Goal: Transaction & Acquisition: Purchase product/service

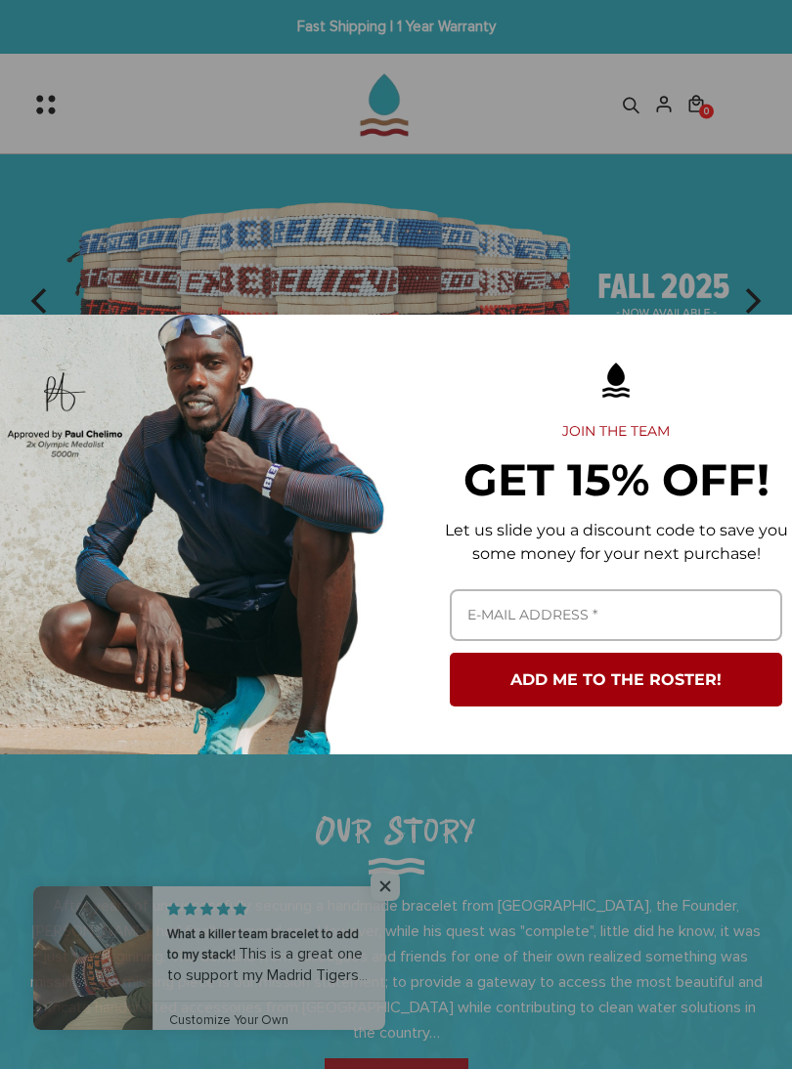
click at [743, 274] on div "Marketing offer form" at bounding box center [396, 534] width 792 height 1069
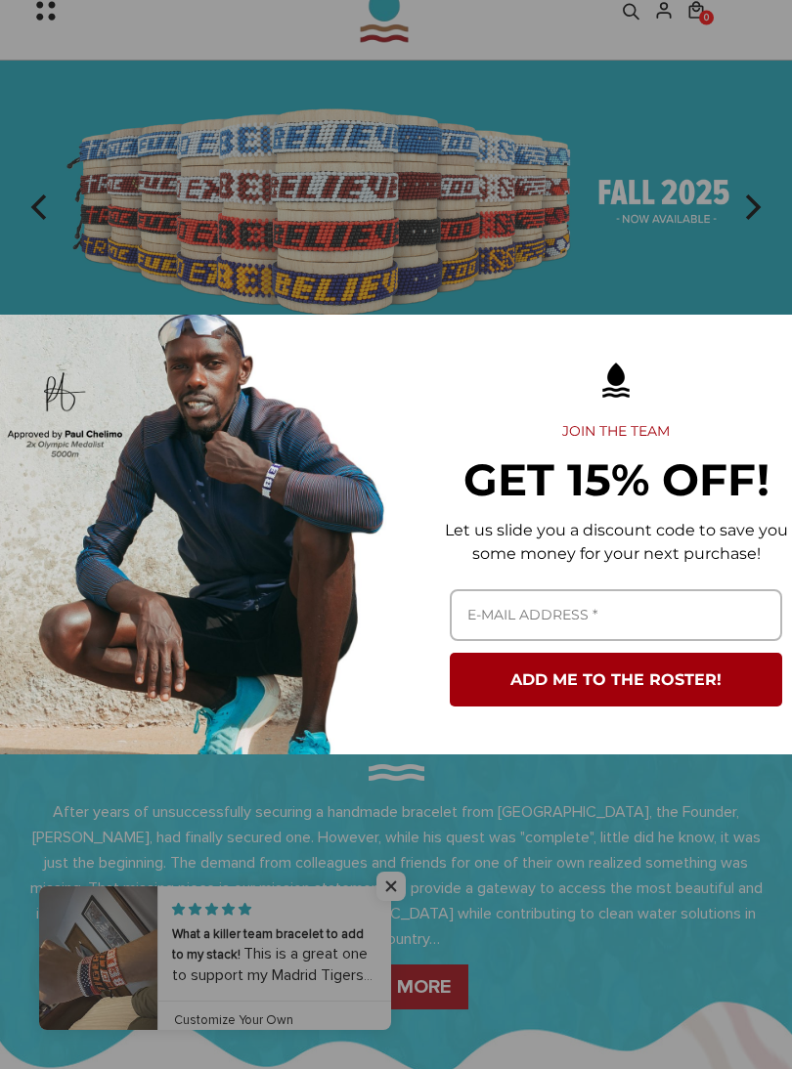
scroll to position [109, 0]
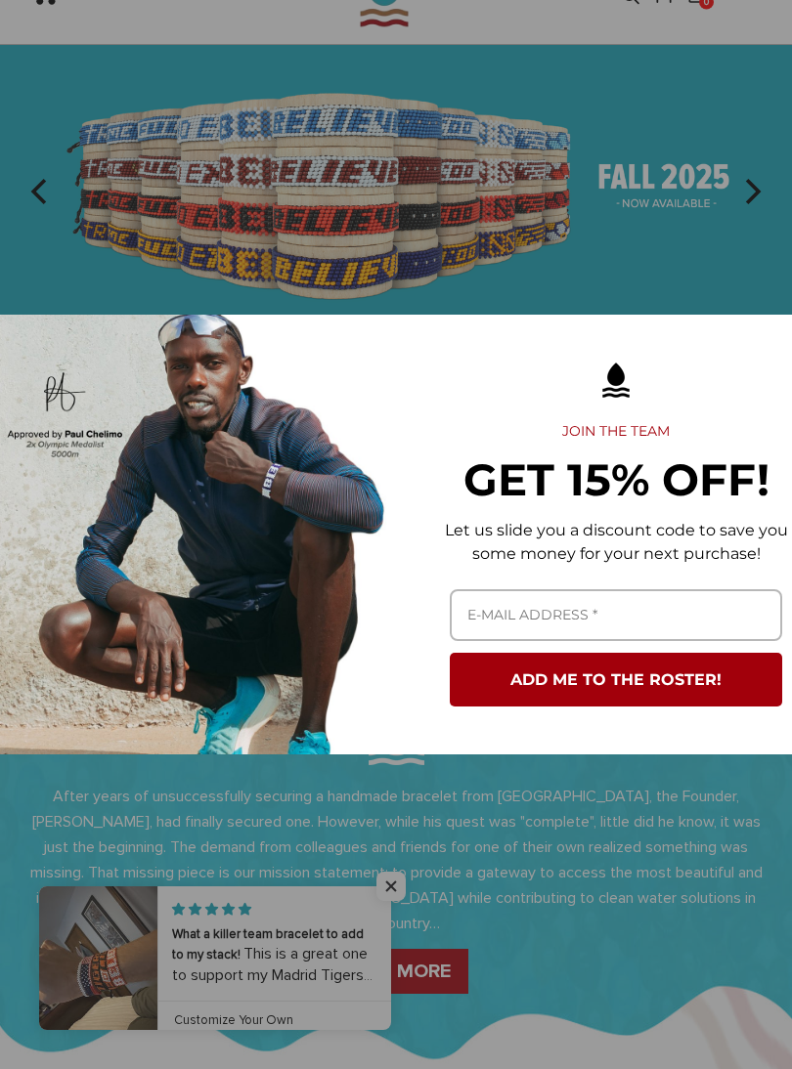
click at [390, 901] on div "Marketing offer form" at bounding box center [396, 534] width 792 height 1069
click at [402, 918] on div "Marketing offer form" at bounding box center [396, 534] width 792 height 1069
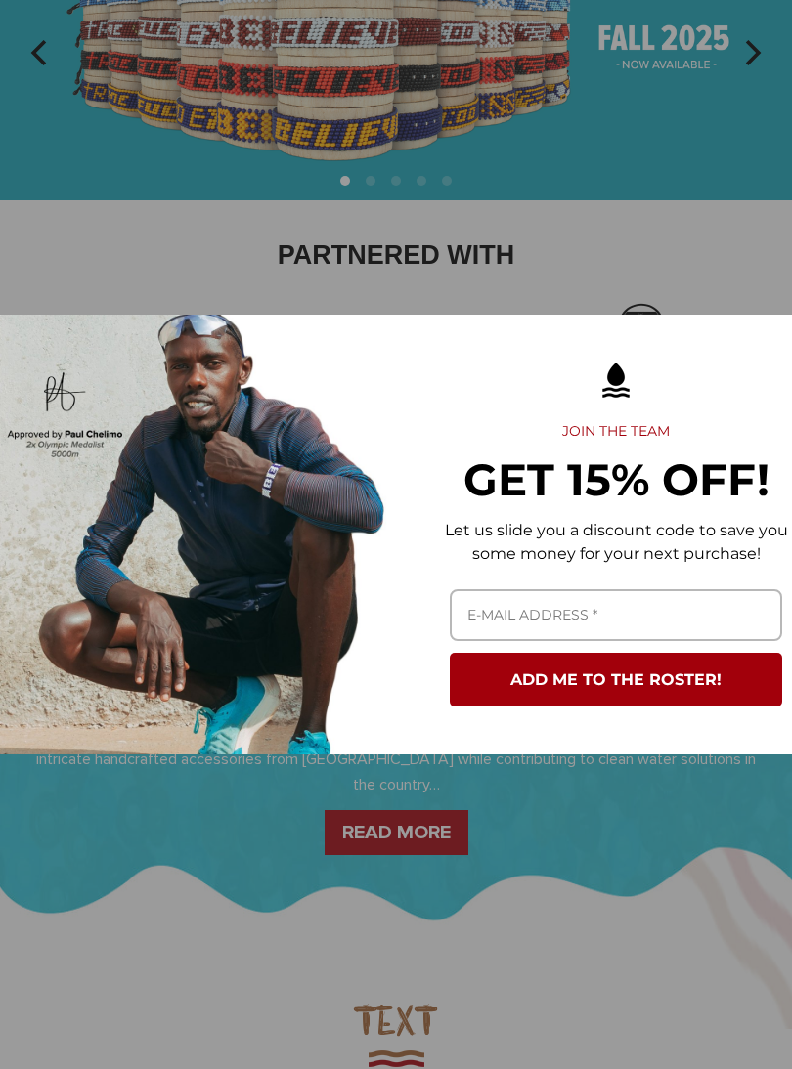
scroll to position [0, 0]
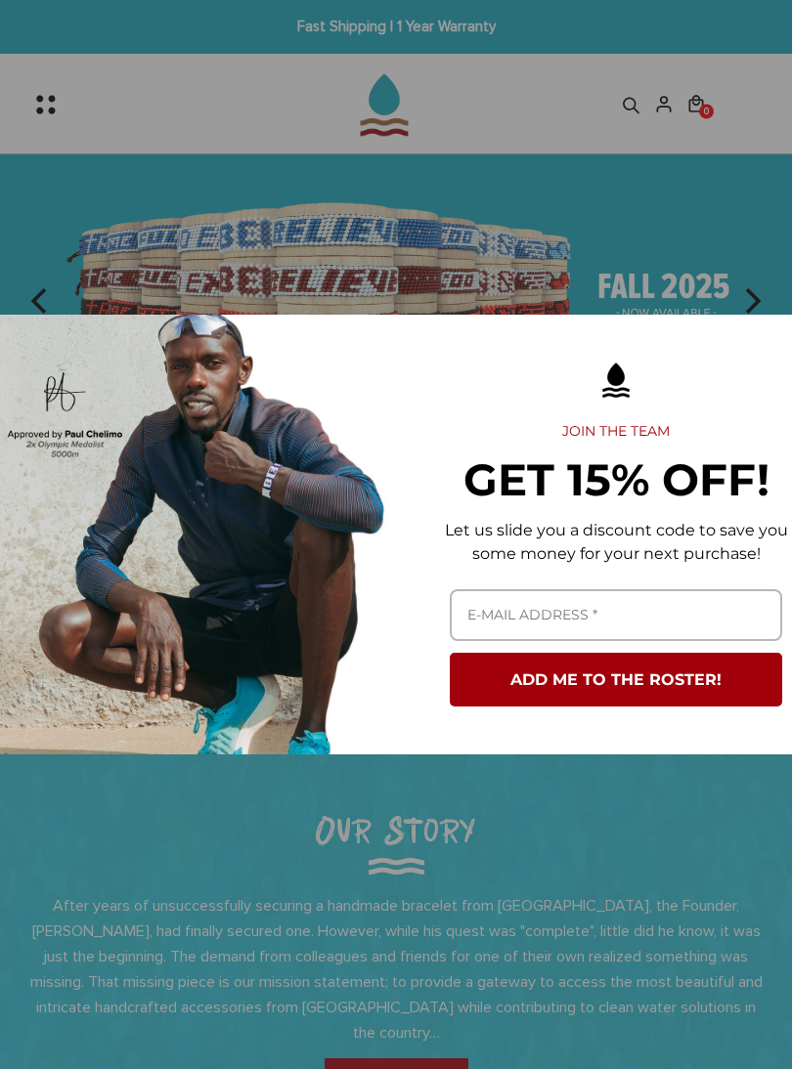
click at [718, 238] on div "Marketing offer form" at bounding box center [396, 534] width 792 height 1069
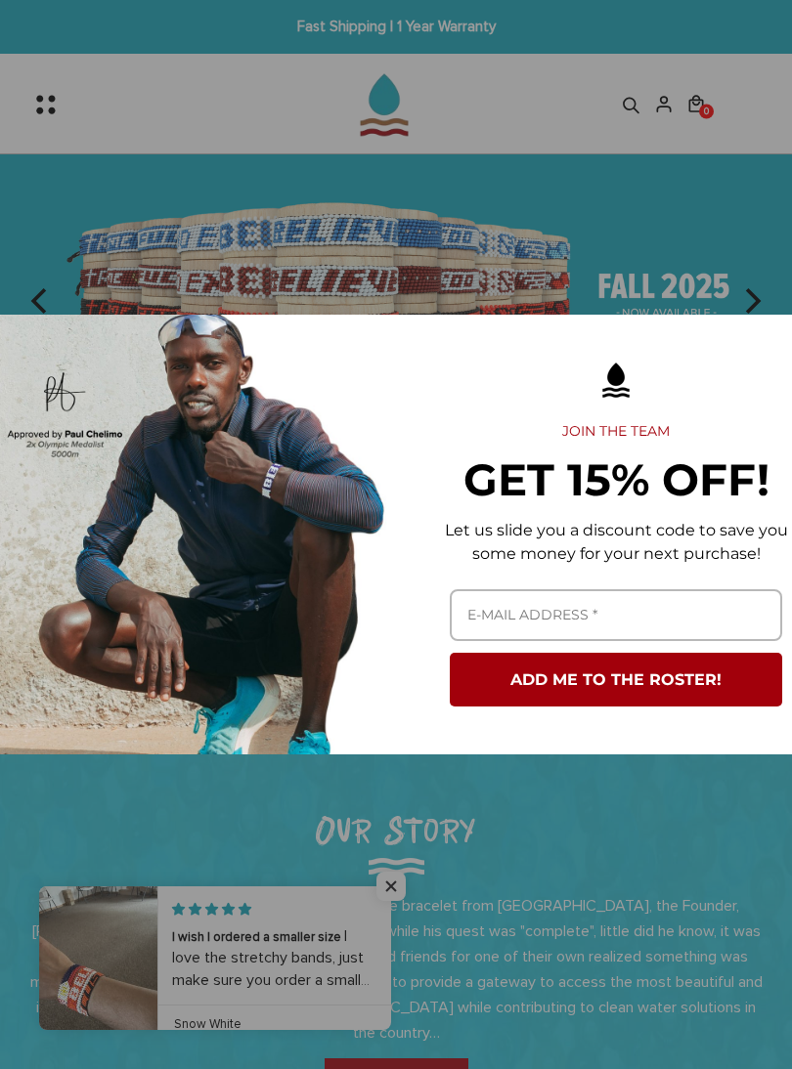
click at [746, 200] on div "Marketing offer form" at bounding box center [396, 534] width 792 height 1069
click at [394, 875] on div "Marketing offer form" at bounding box center [396, 534] width 792 height 1069
click at [386, 888] on div "Marketing offer form" at bounding box center [396, 534] width 792 height 1069
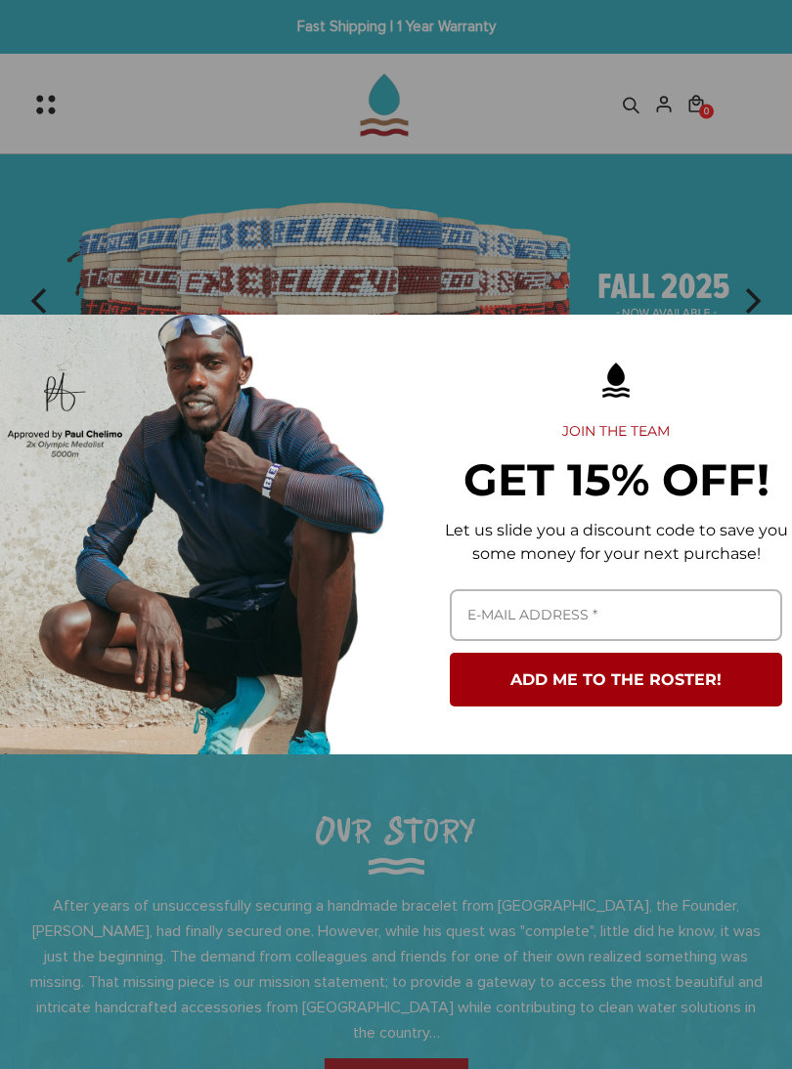
click at [56, 95] on div "Marketing offer form" at bounding box center [396, 534] width 792 height 1069
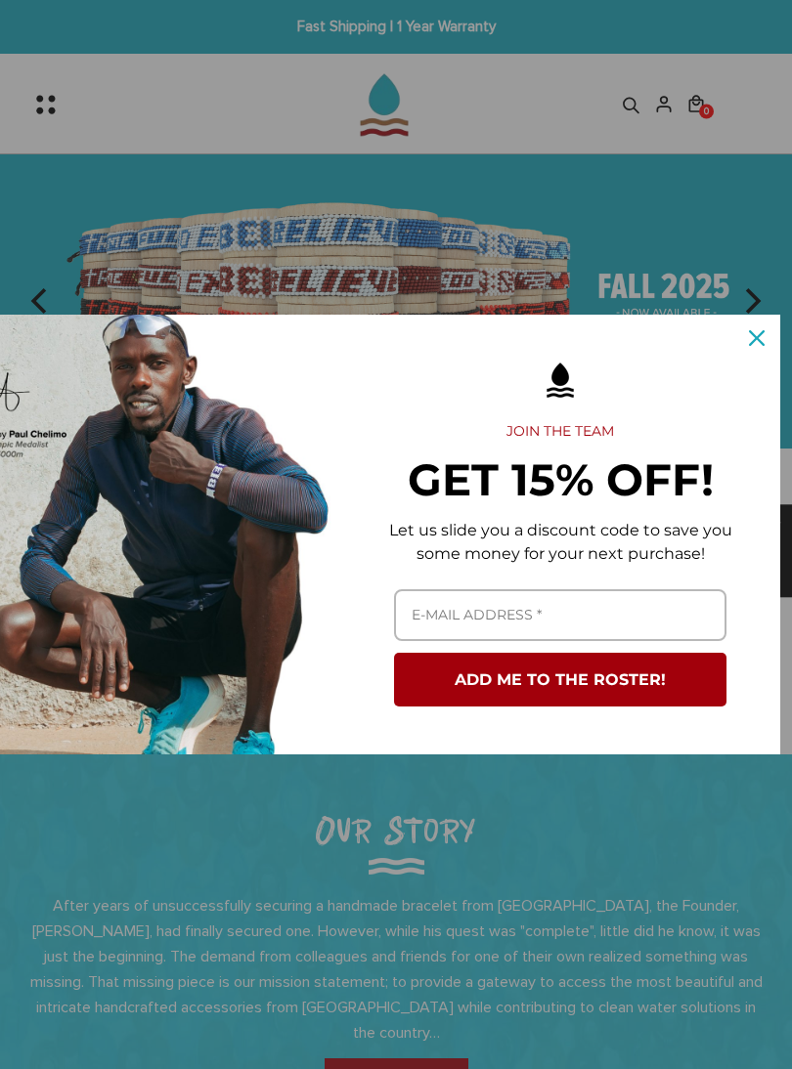
scroll to position [0, 57]
click at [759, 331] on icon "close icon" at bounding box center [757, 338] width 16 height 16
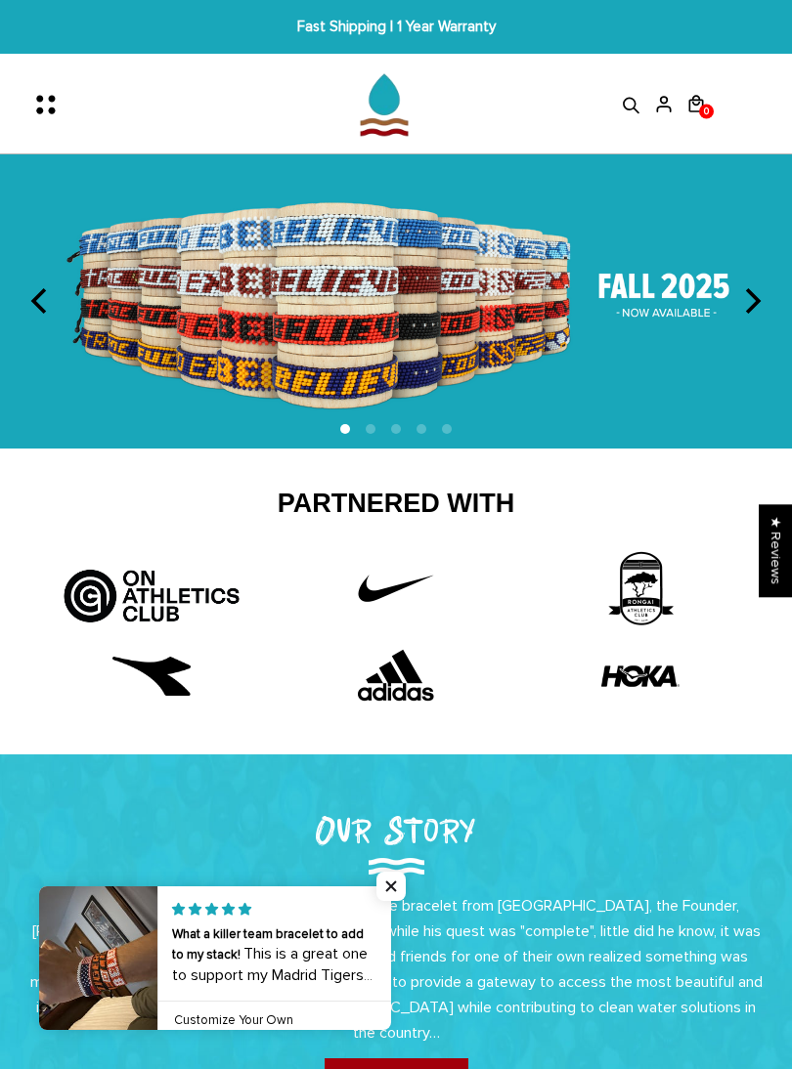
click at [48, 102] on icon "Menu" at bounding box center [51, 104] width 41 height 41
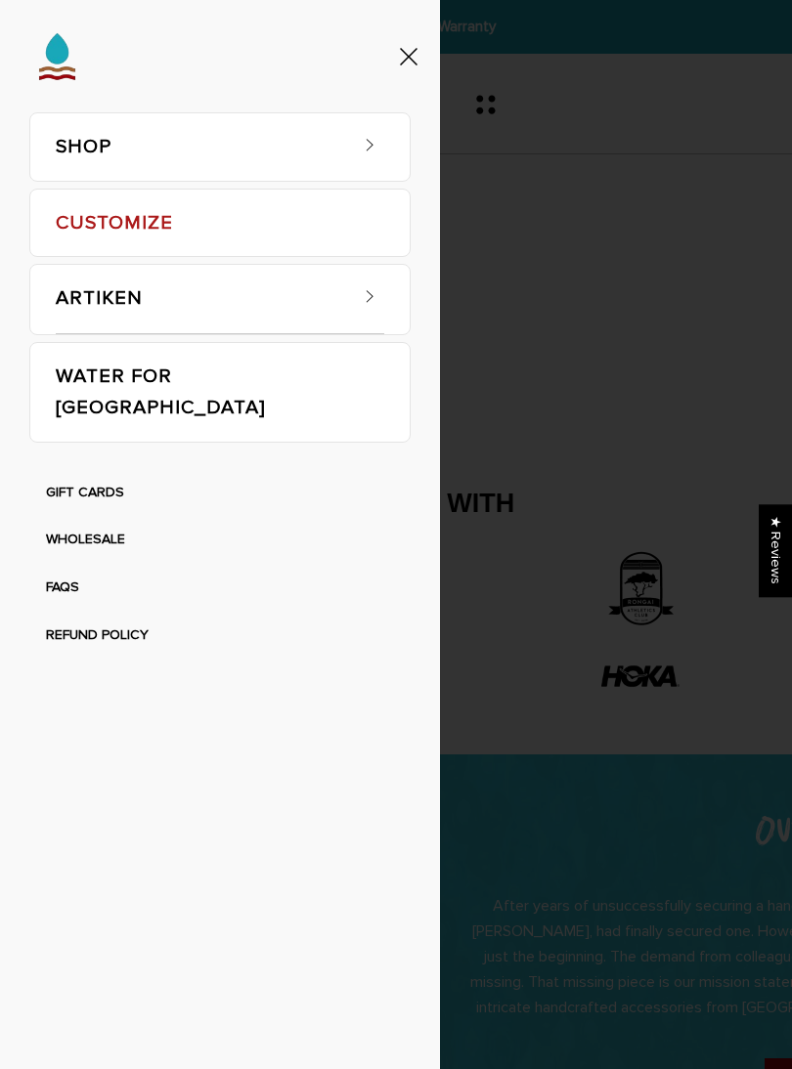
click at [338, 139] on link "SHOP" at bounding box center [200, 146] width 289 height 67
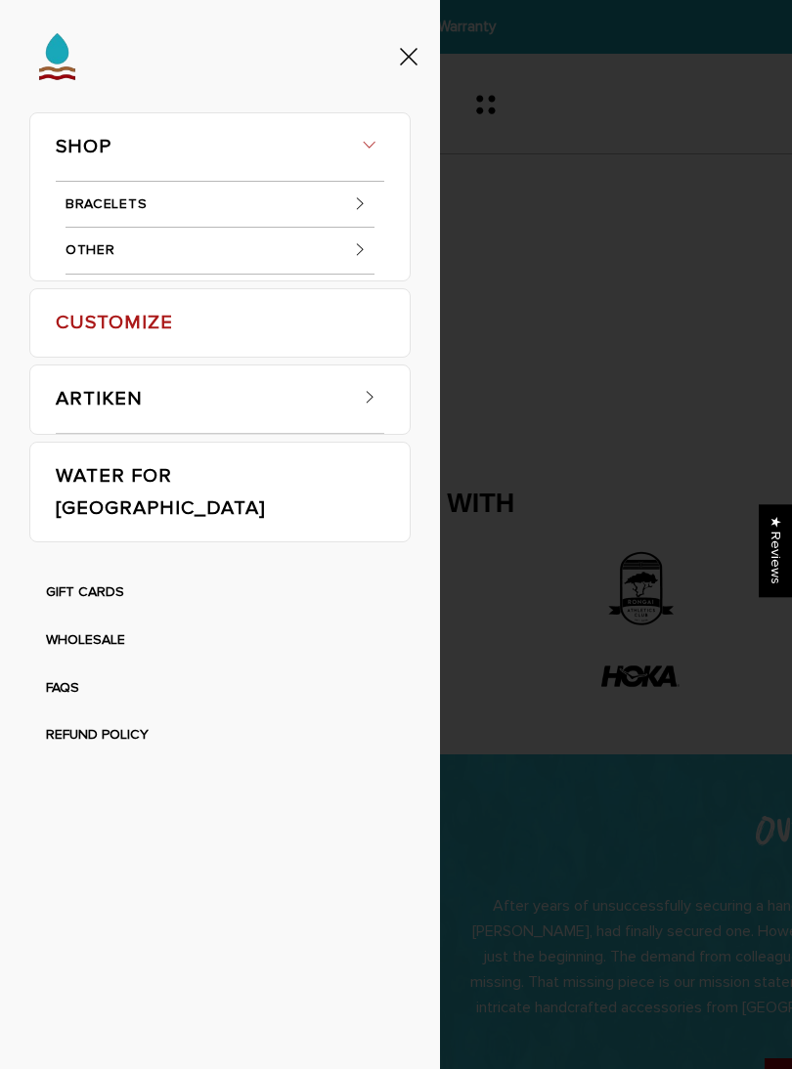
click at [308, 203] on link "BRACELETS" at bounding box center [219, 205] width 309 height 47
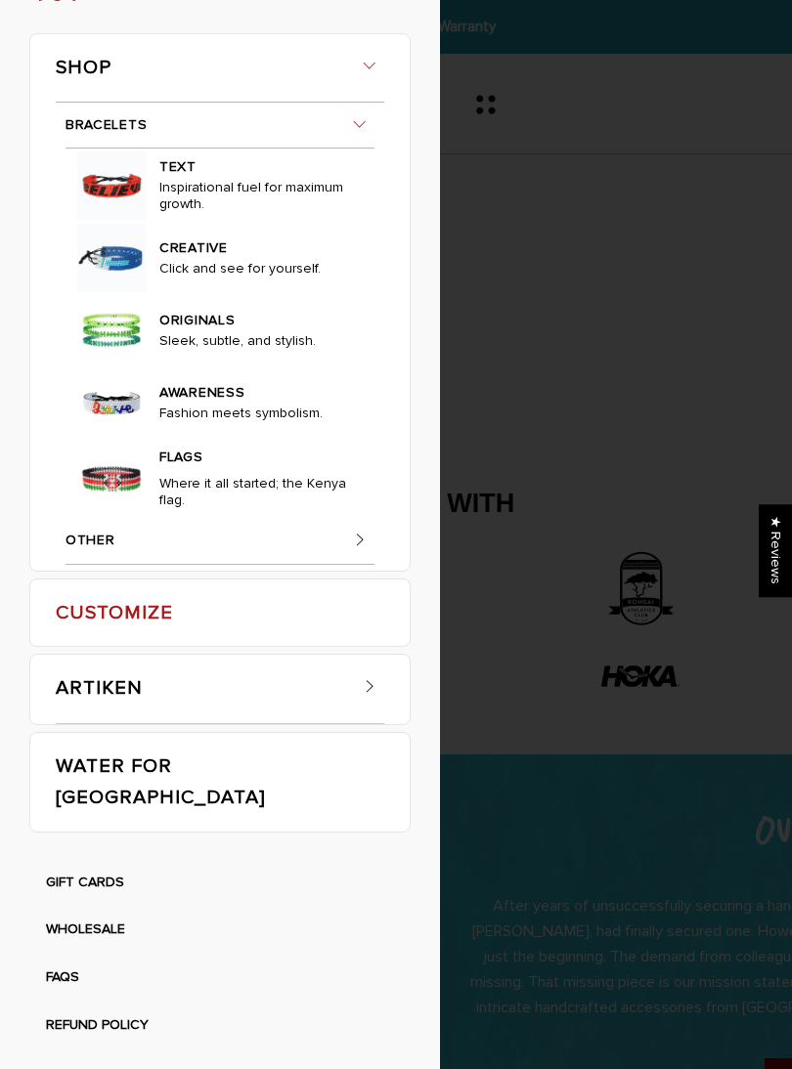
scroll to position [125, 0]
click at [326, 179] on link "TEXT" at bounding box center [256, 165] width 194 height 28
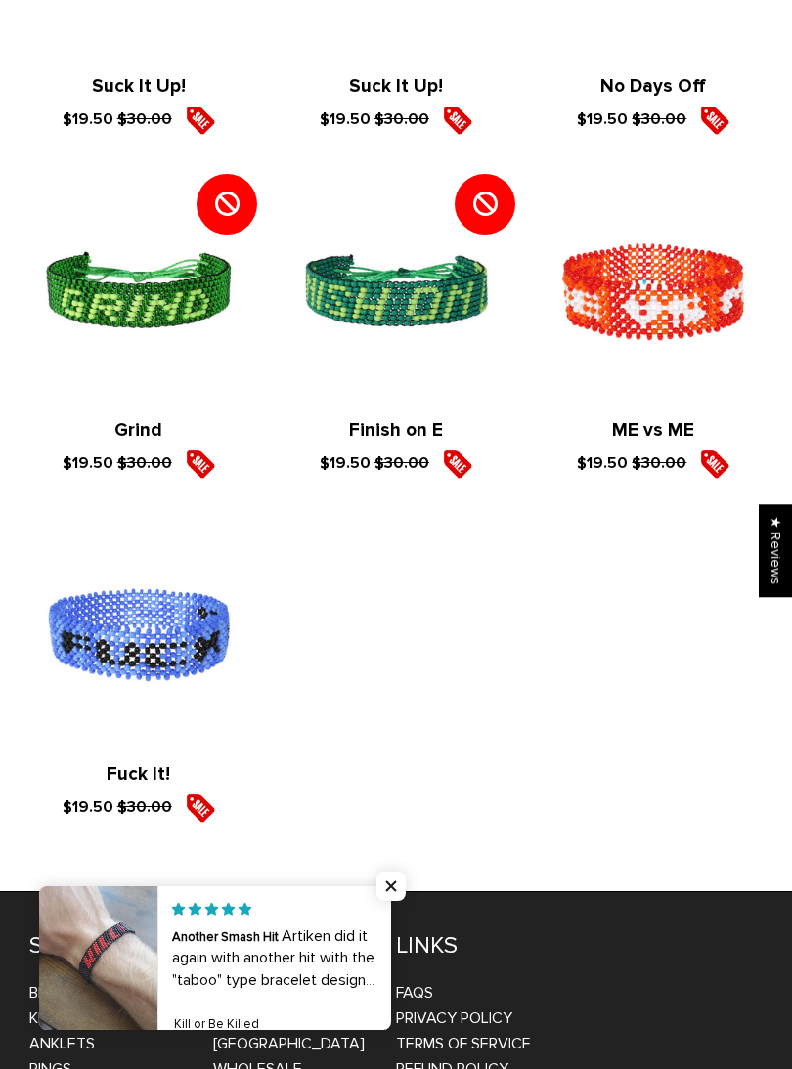
scroll to position [4941, 0]
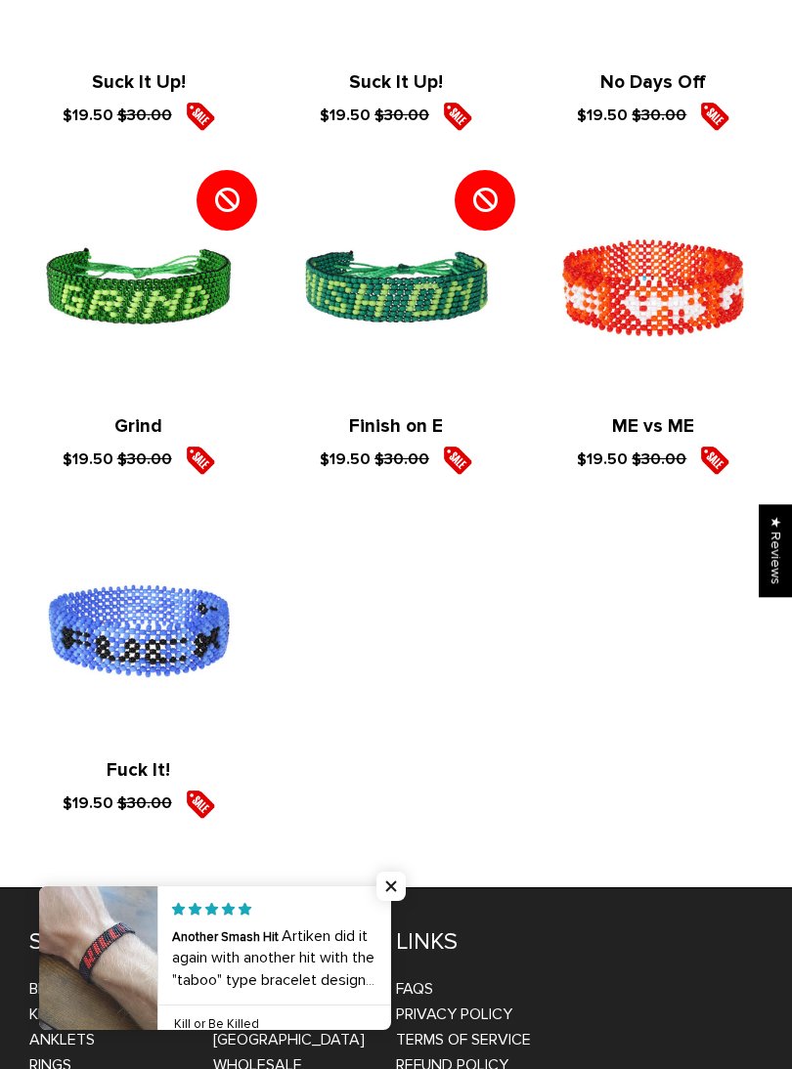
click at [397, 901] on span "Close popup widget" at bounding box center [390, 886] width 29 height 29
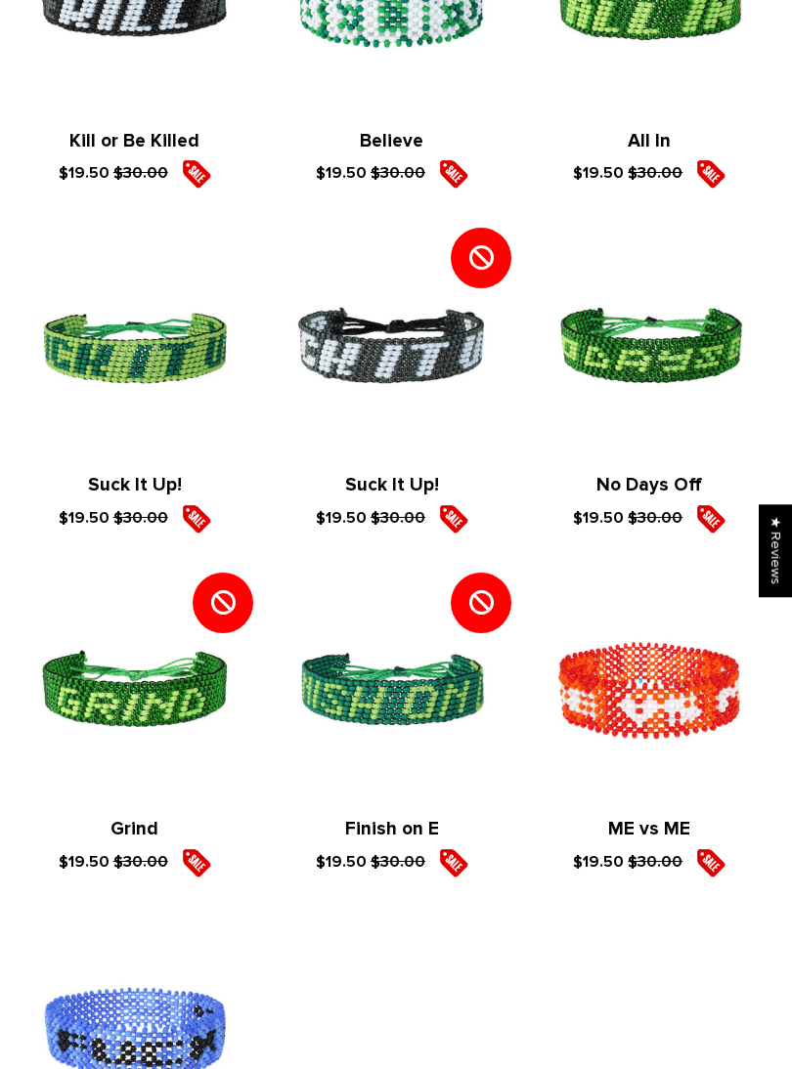
scroll to position [4537, 4]
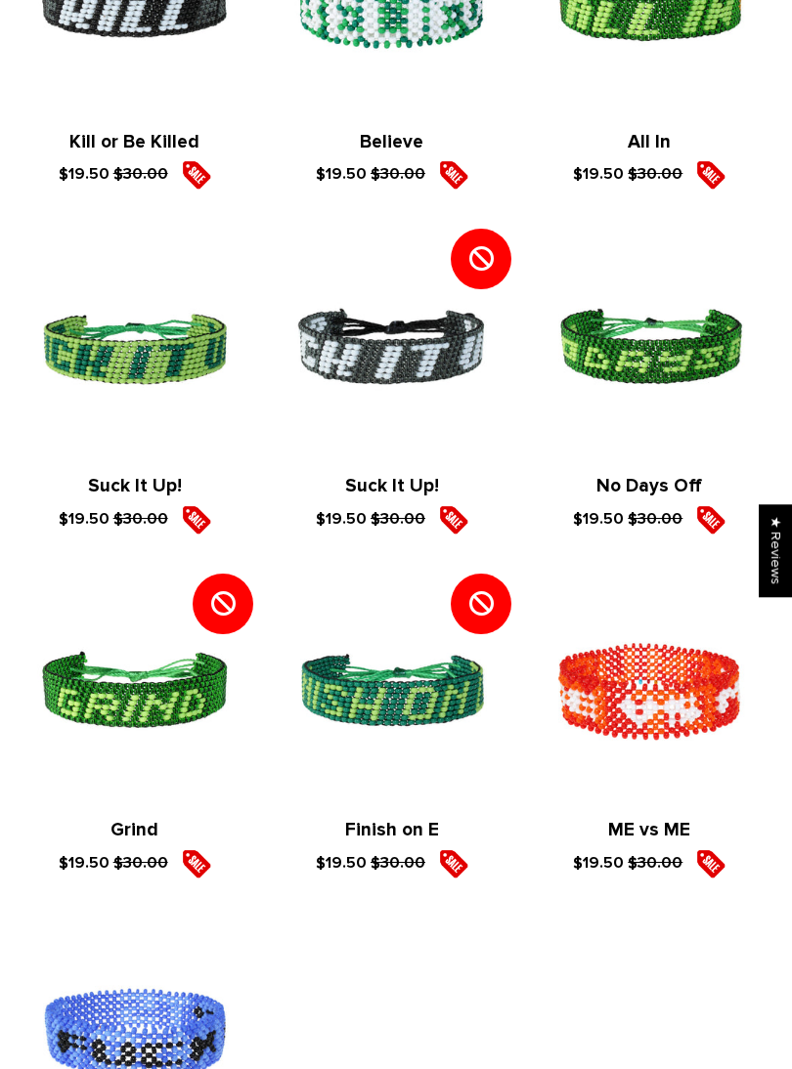
click at [423, 475] on link "Suck It Up!" at bounding box center [392, 486] width 94 height 22
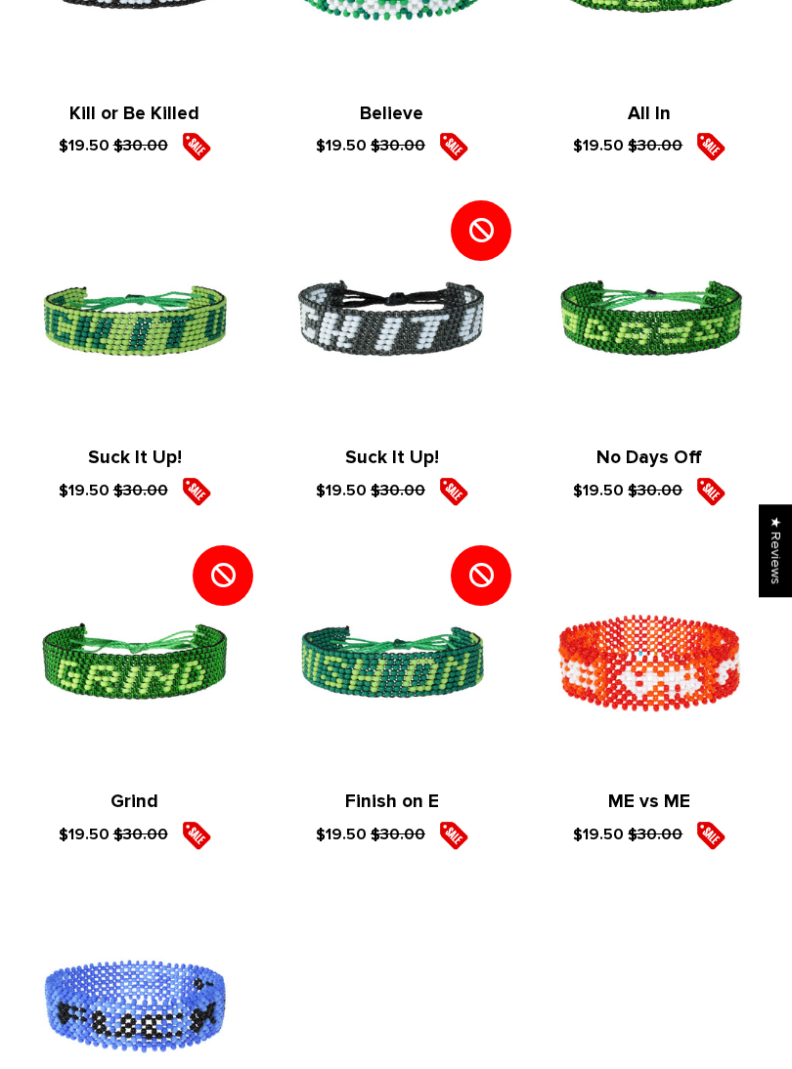
click at [151, 451] on link "Suck It Up!" at bounding box center [135, 458] width 94 height 22
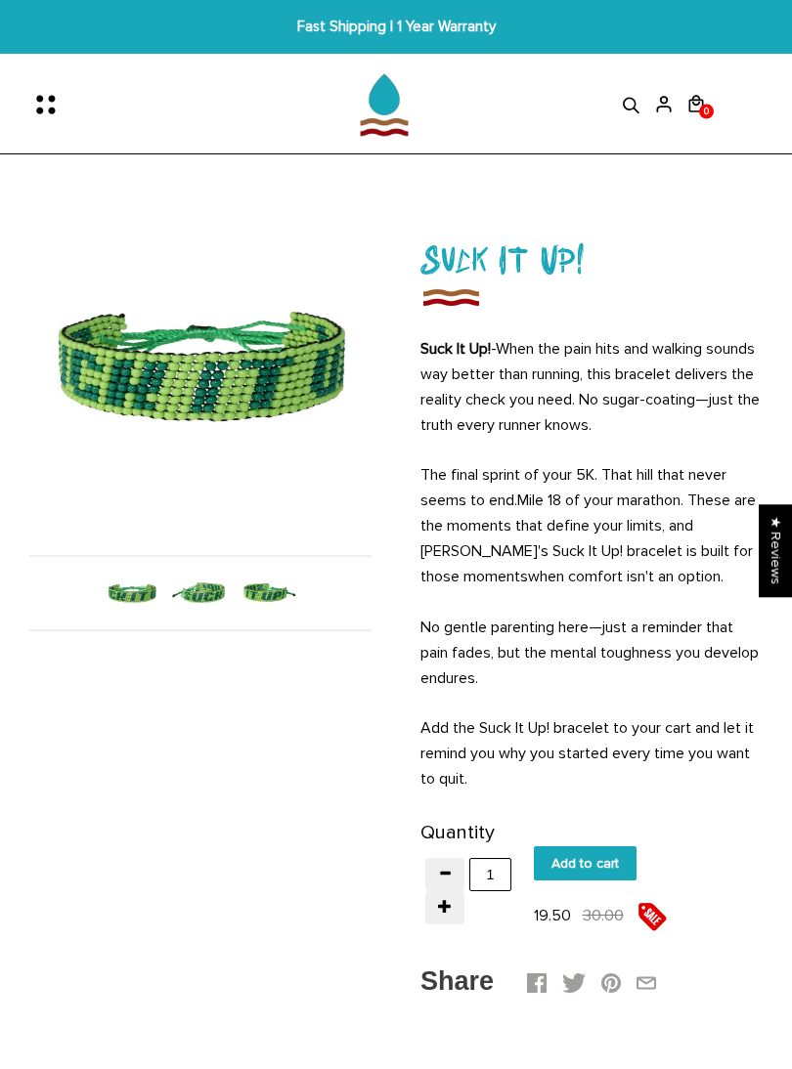
click at [592, 860] on input "Add to cart" at bounding box center [585, 863] width 103 height 34
type input "Add to cart"
click at [41, 109] on icon "Menu" at bounding box center [39, 110] width 7 height 7
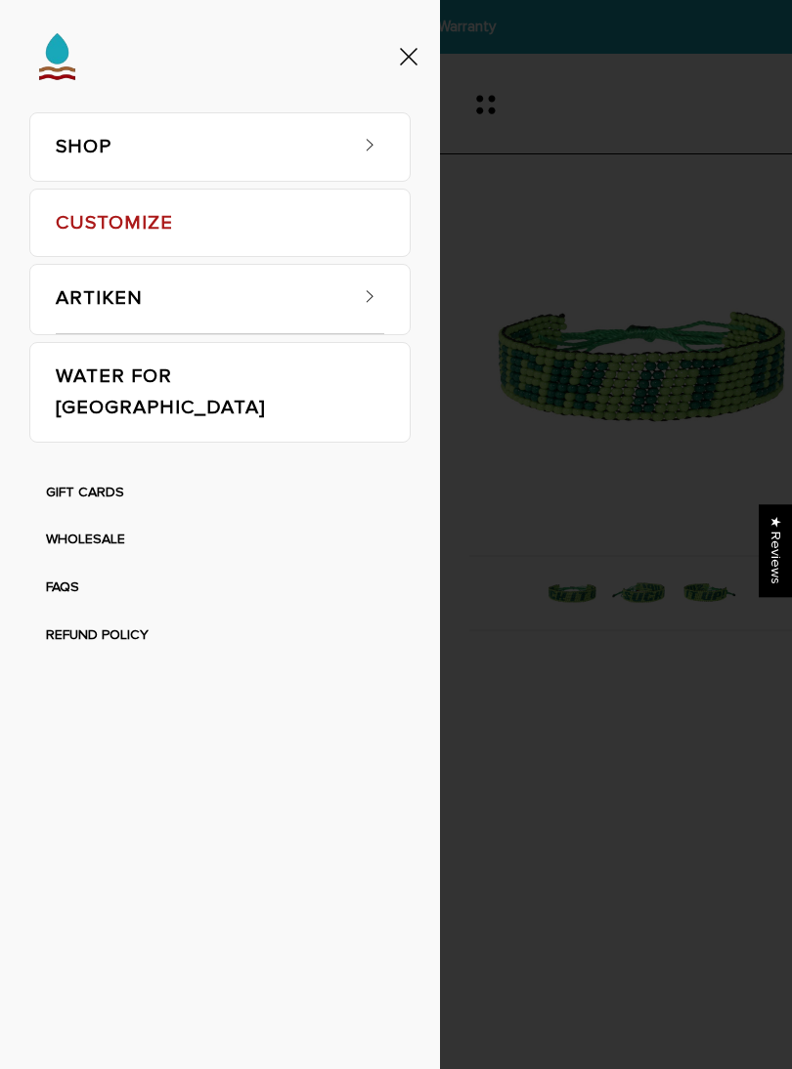
click at [357, 142] on span at bounding box center [369, 140] width 29 height 29
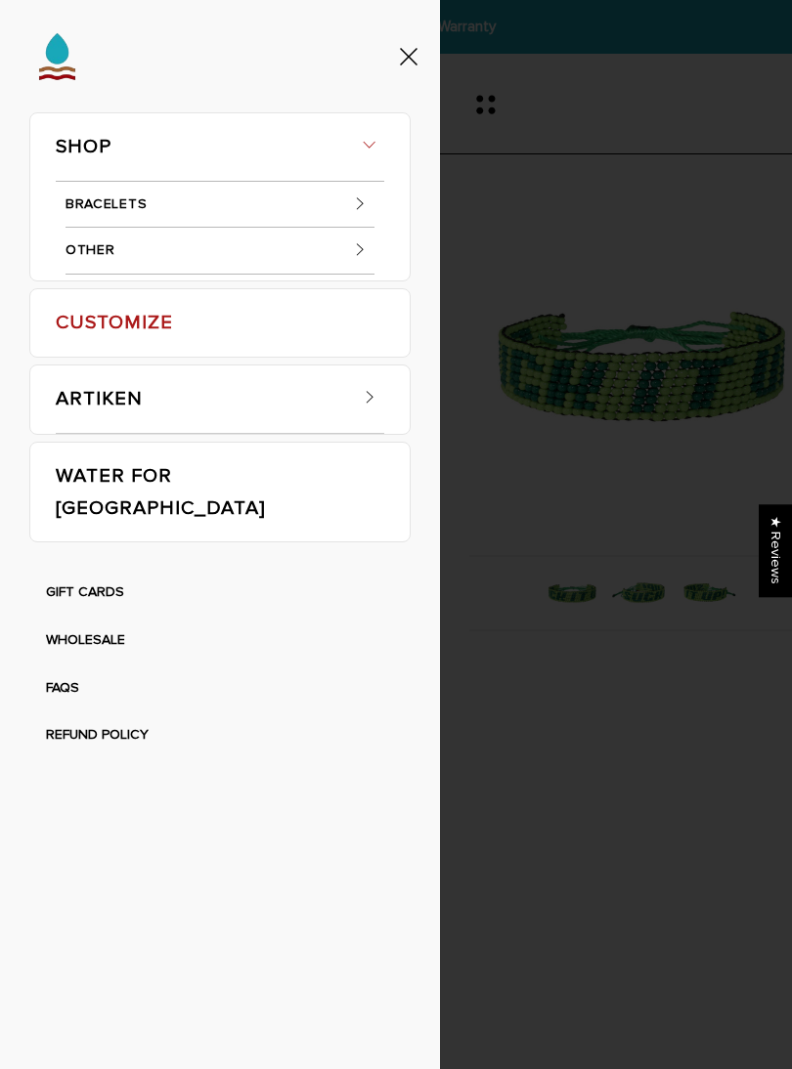
click at [345, 197] on span at bounding box center [359, 203] width 29 height 29
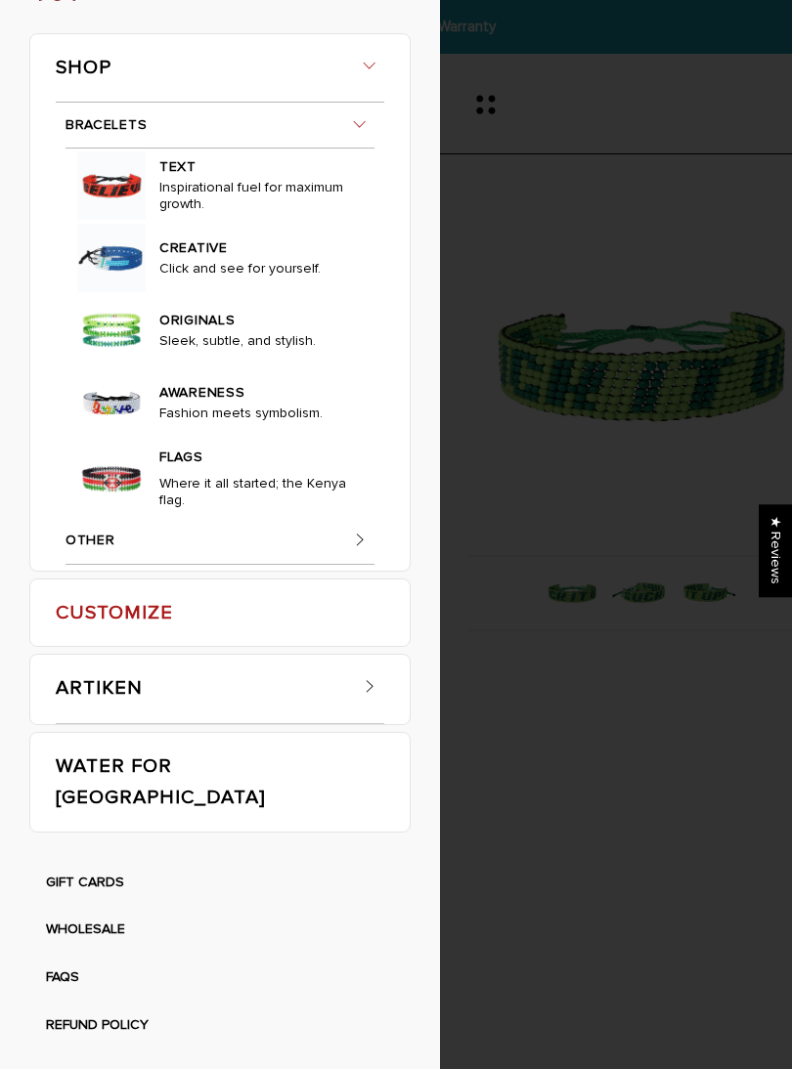
scroll to position [139, 0]
click at [260, 260] on link "CREATIVE" at bounding box center [256, 246] width 194 height 28
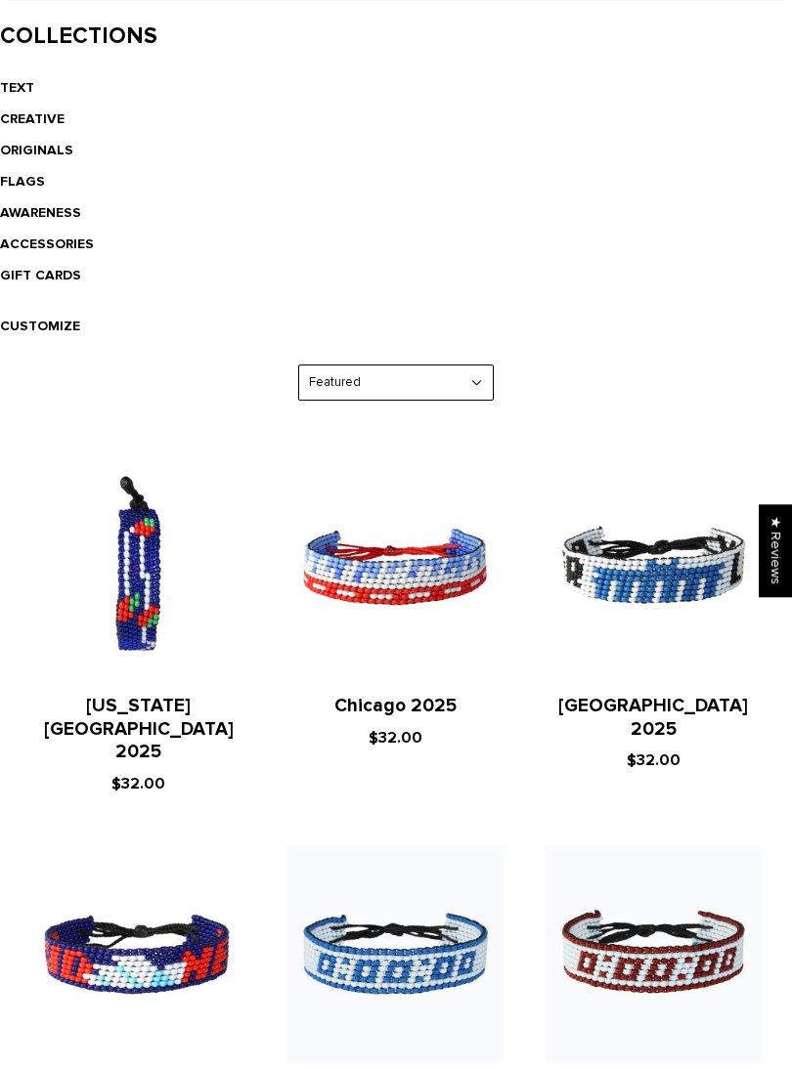
scroll to position [561, 0]
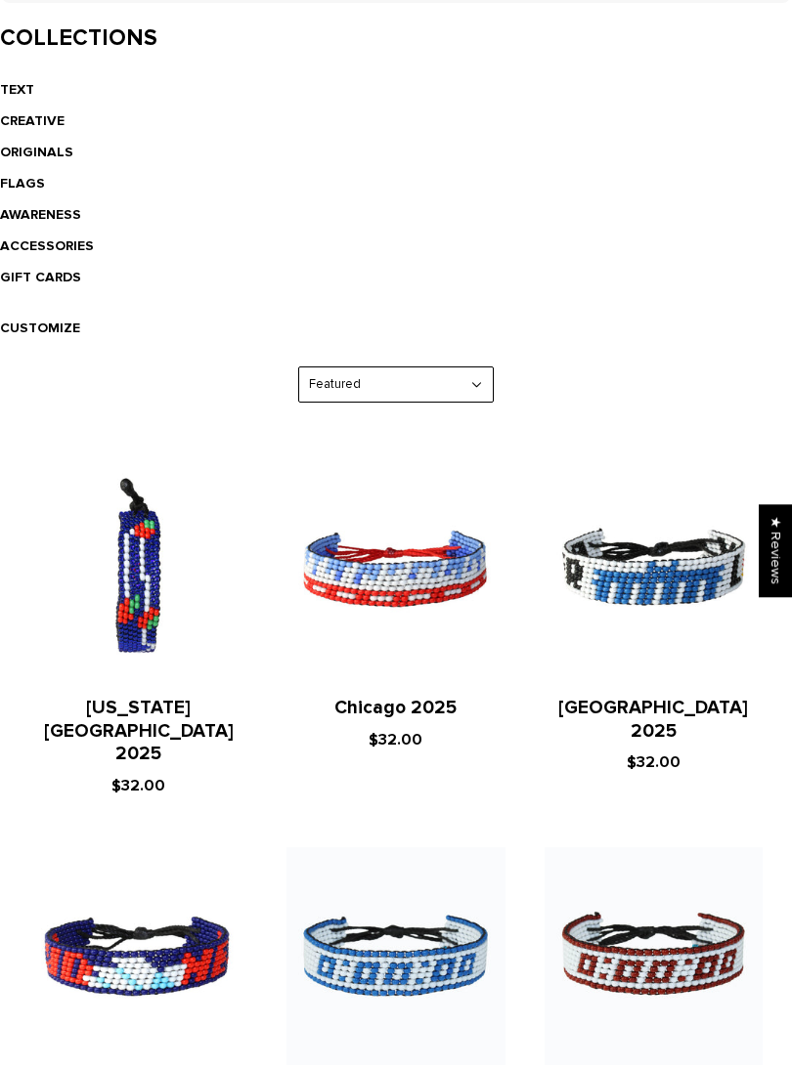
click at [58, 157] on link "ORIGINALS" at bounding box center [36, 152] width 73 height 17
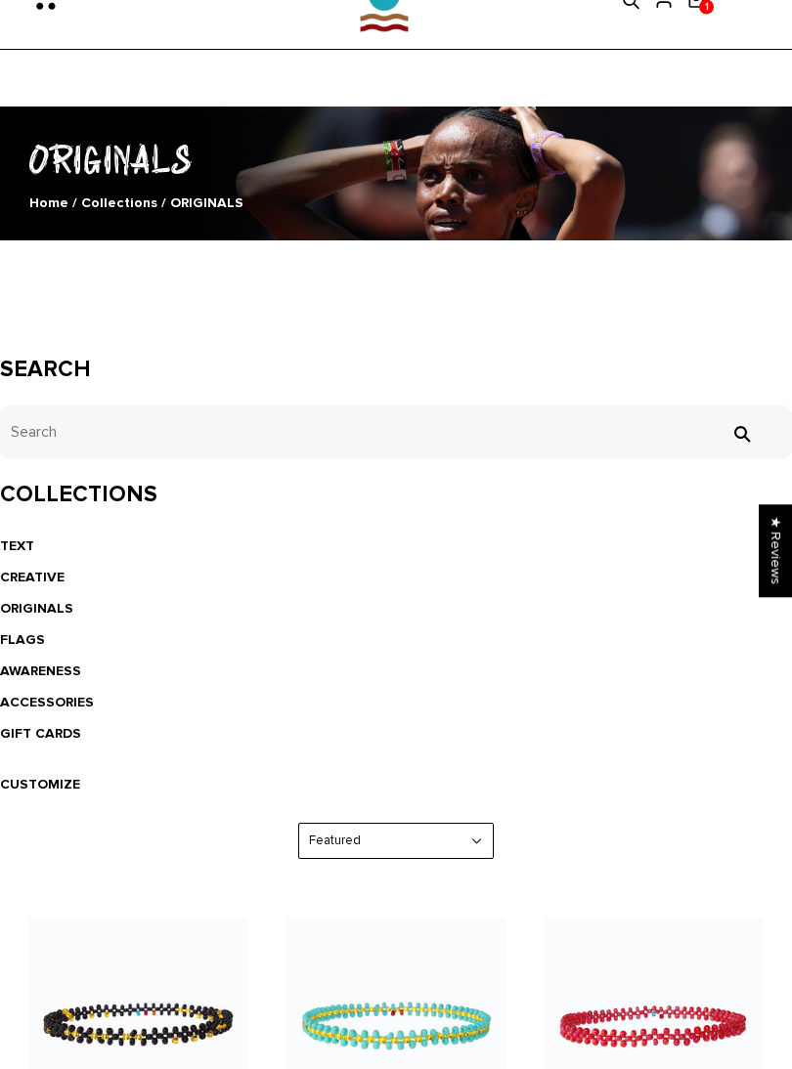
scroll to position [112, 0]
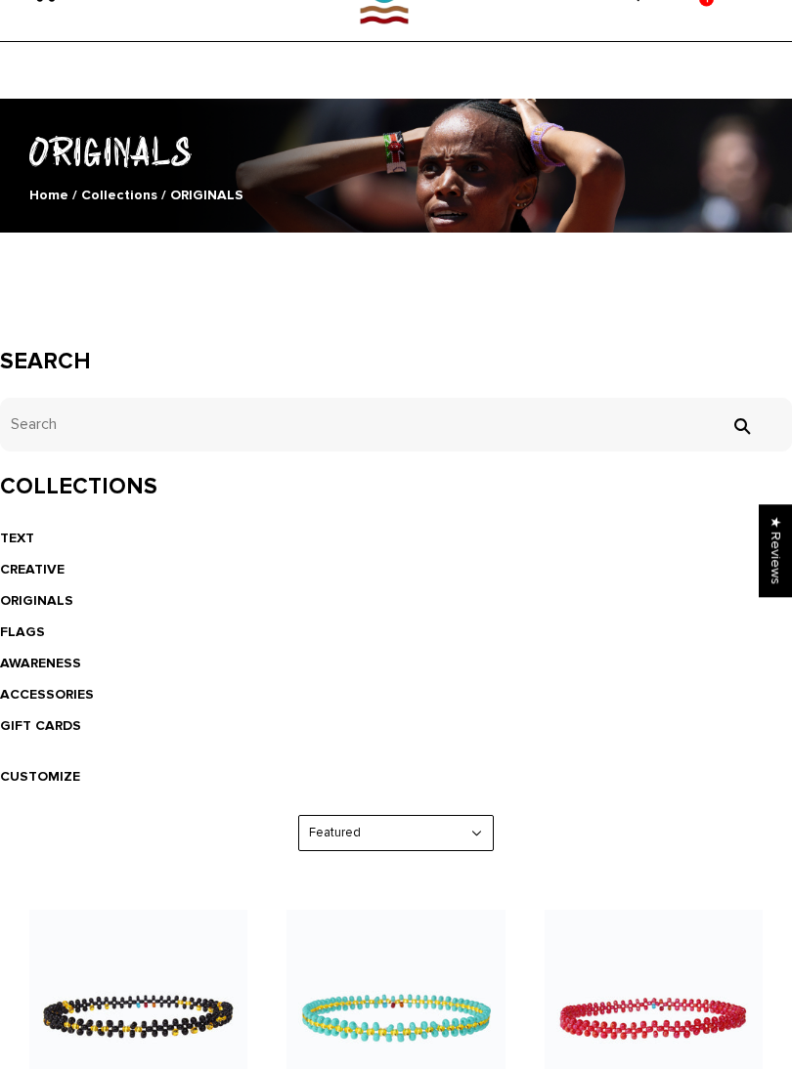
click at [62, 663] on link "AWARENESS" at bounding box center [40, 663] width 81 height 17
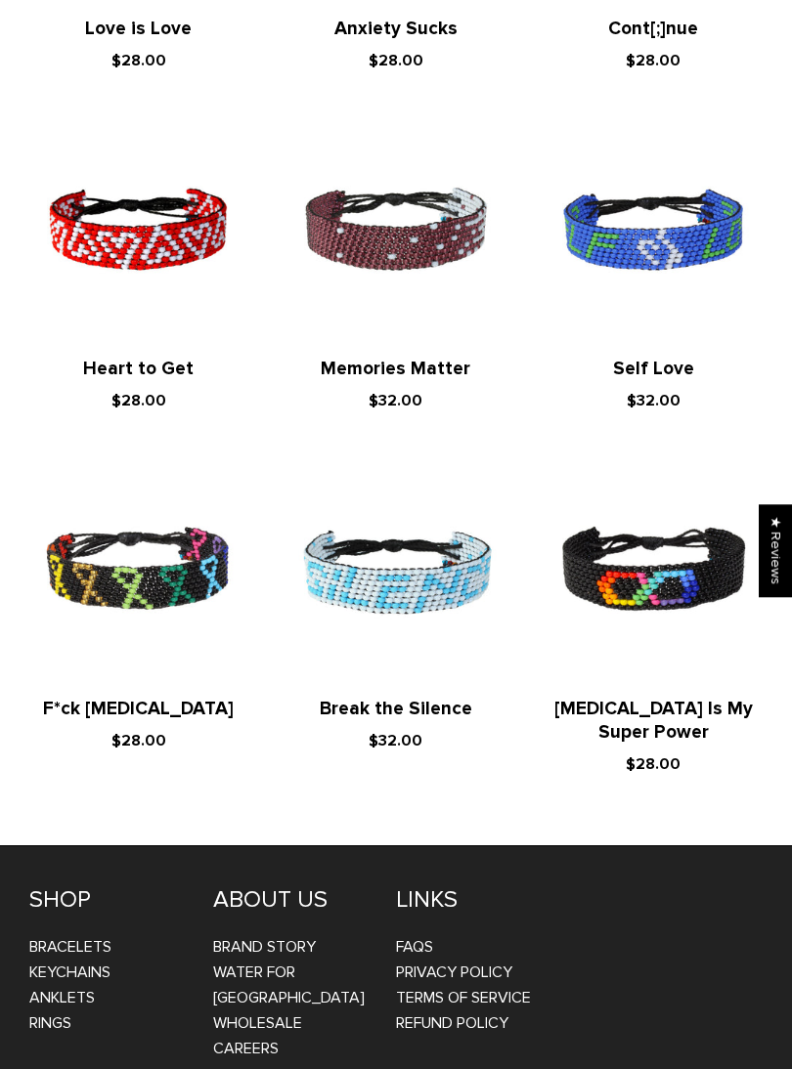
scroll to position [1243, 0]
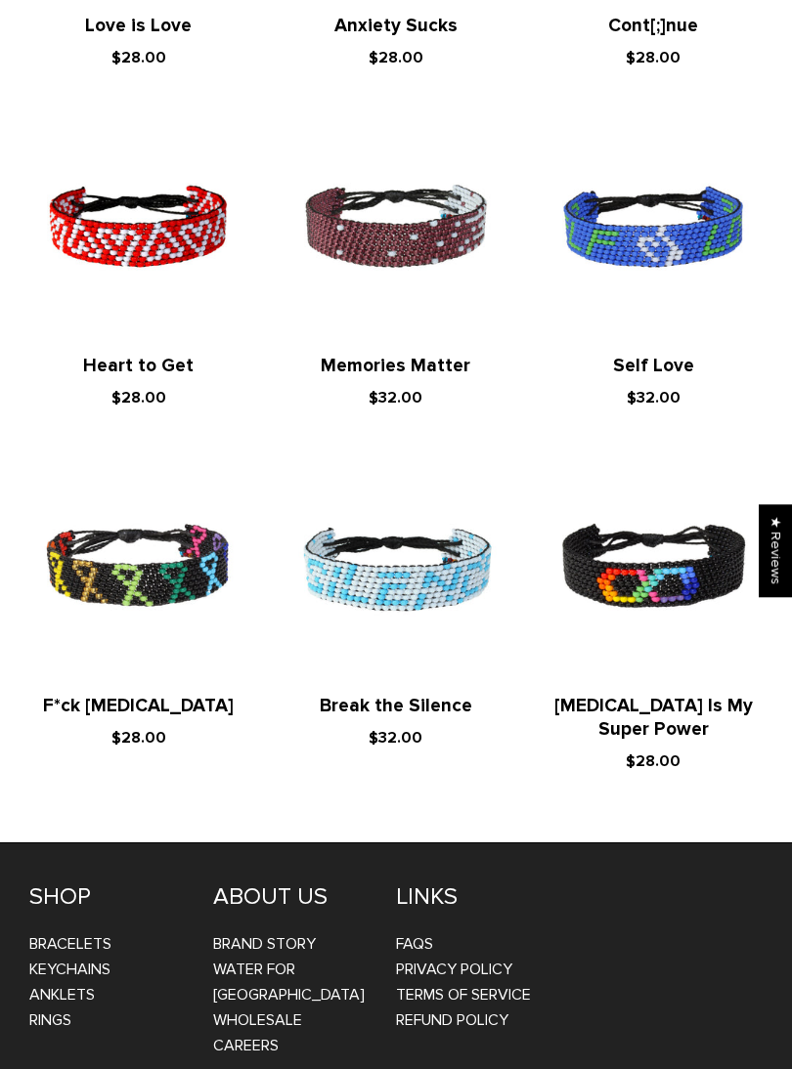
click at [456, 695] on link "Break the Silence" at bounding box center [396, 706] width 152 height 22
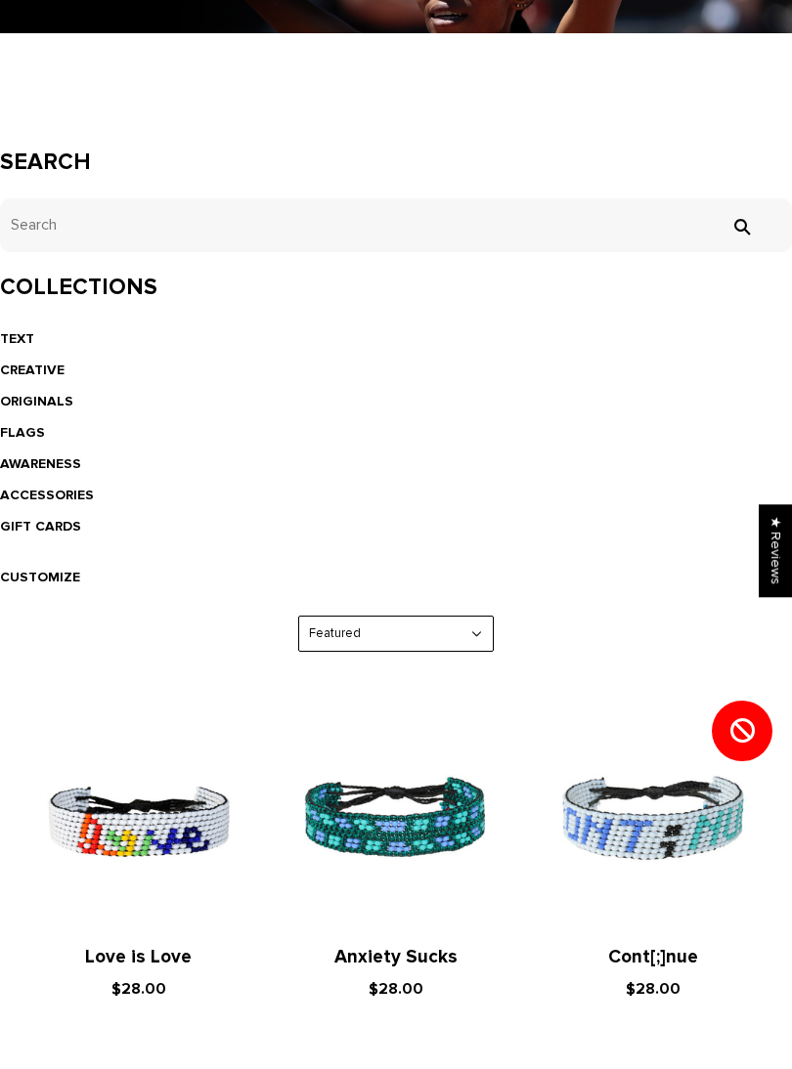
scroll to position [0, 0]
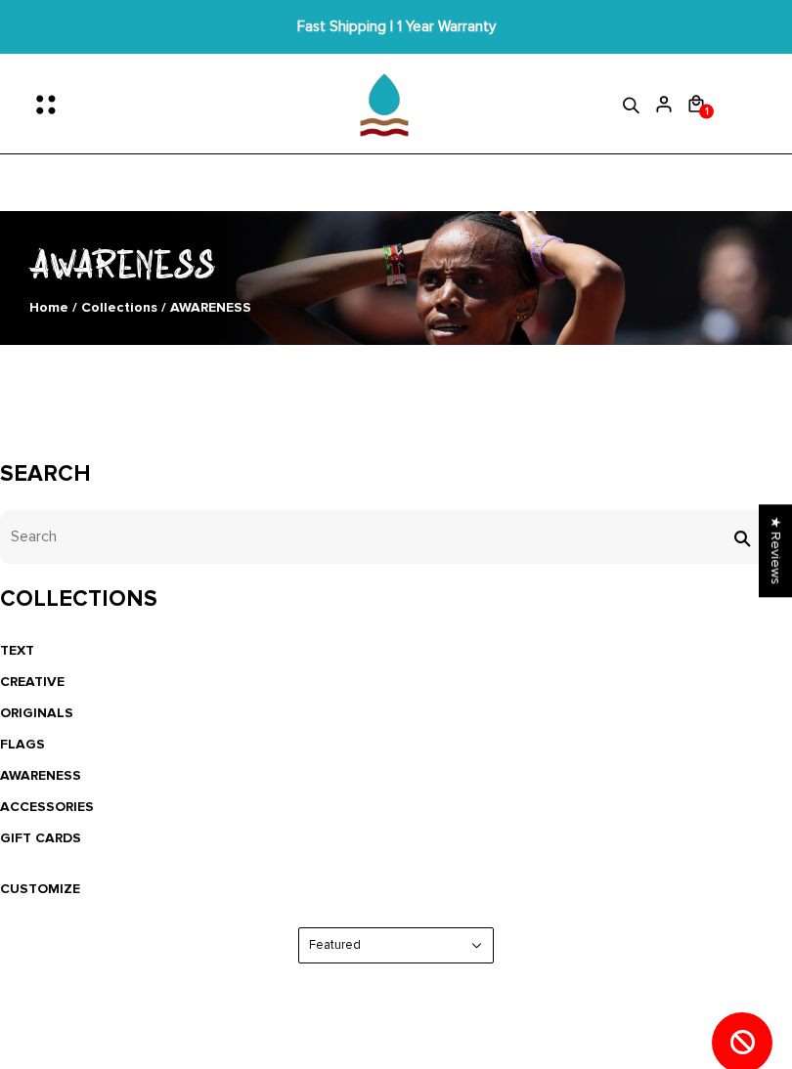
click at [32, 742] on link "FLAGS" at bounding box center [22, 744] width 45 height 17
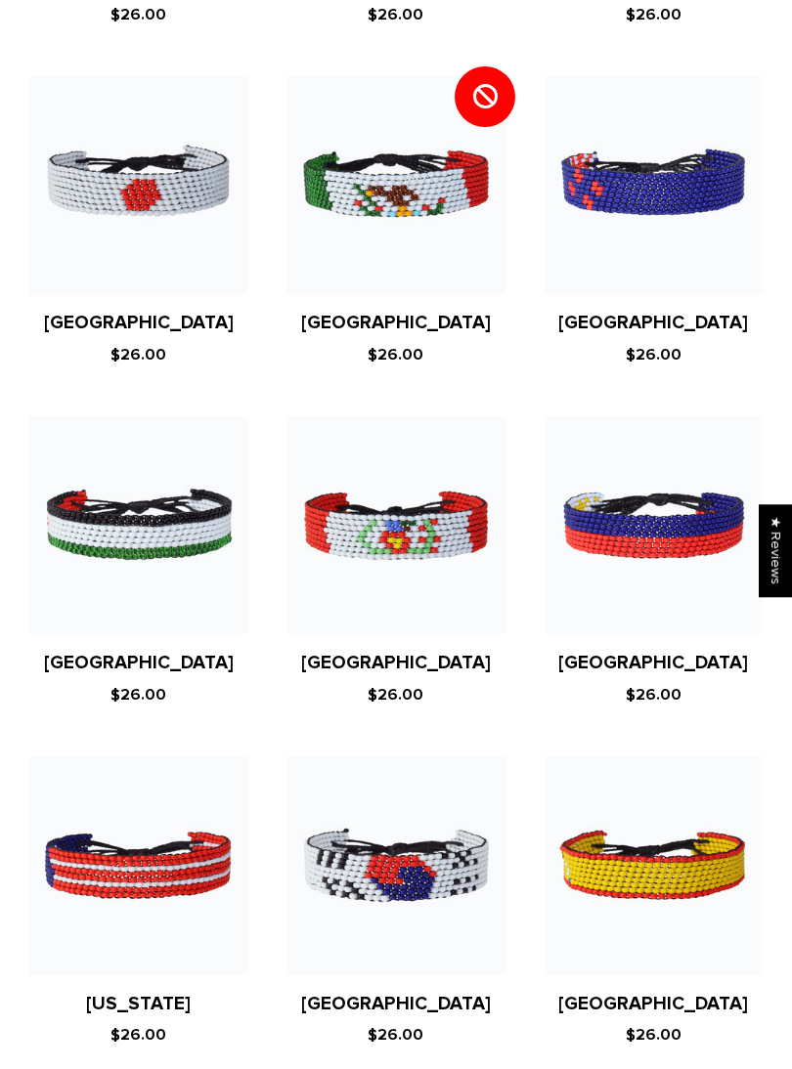
scroll to position [5515, 0]
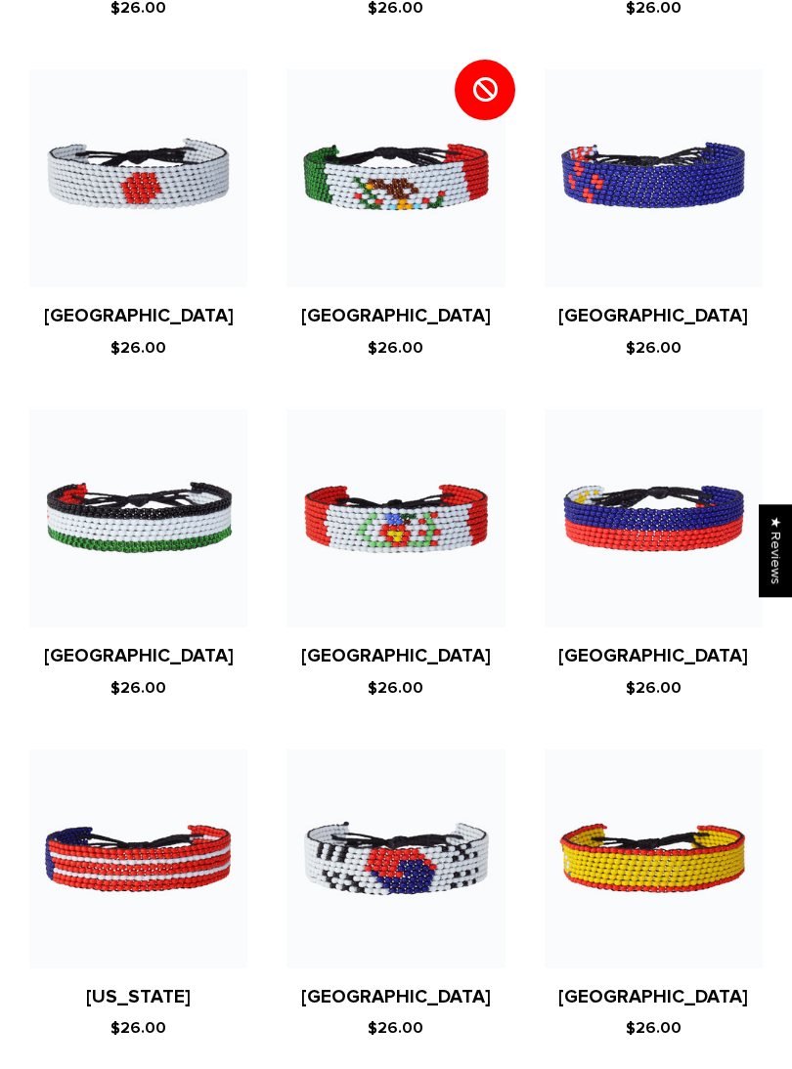
click at [396, 1068] on link "2" at bounding box center [395, 1086] width 35 height 32
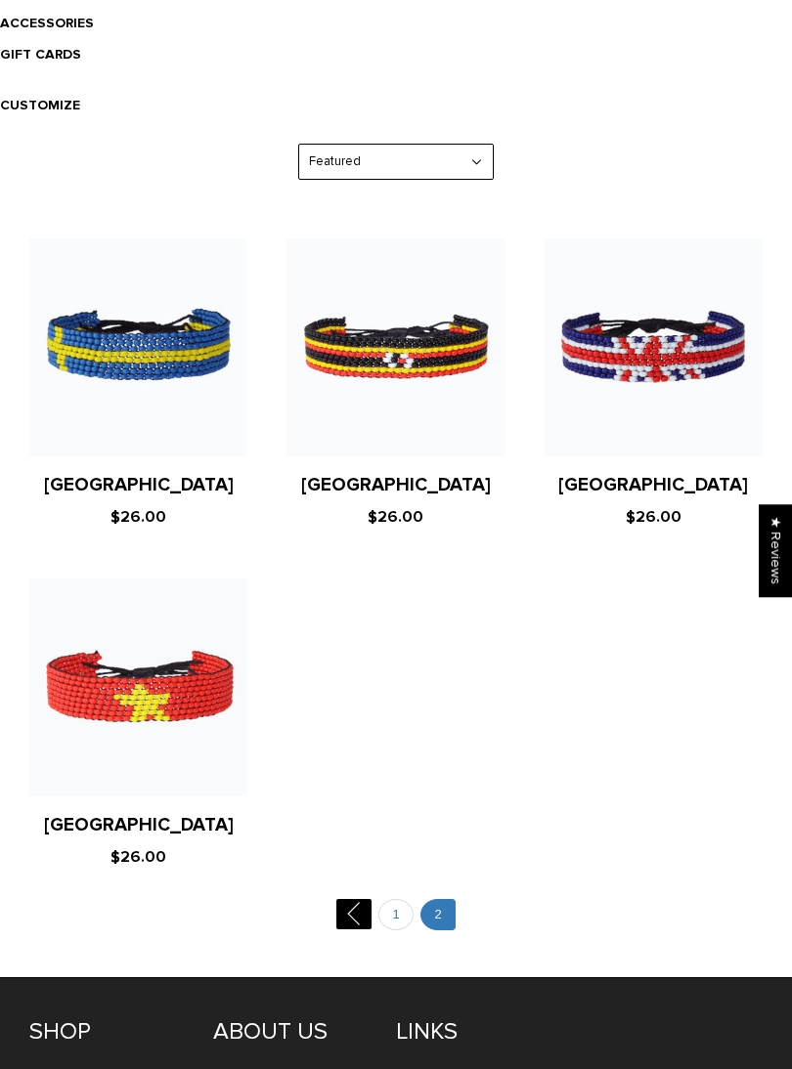
scroll to position [833, 0]
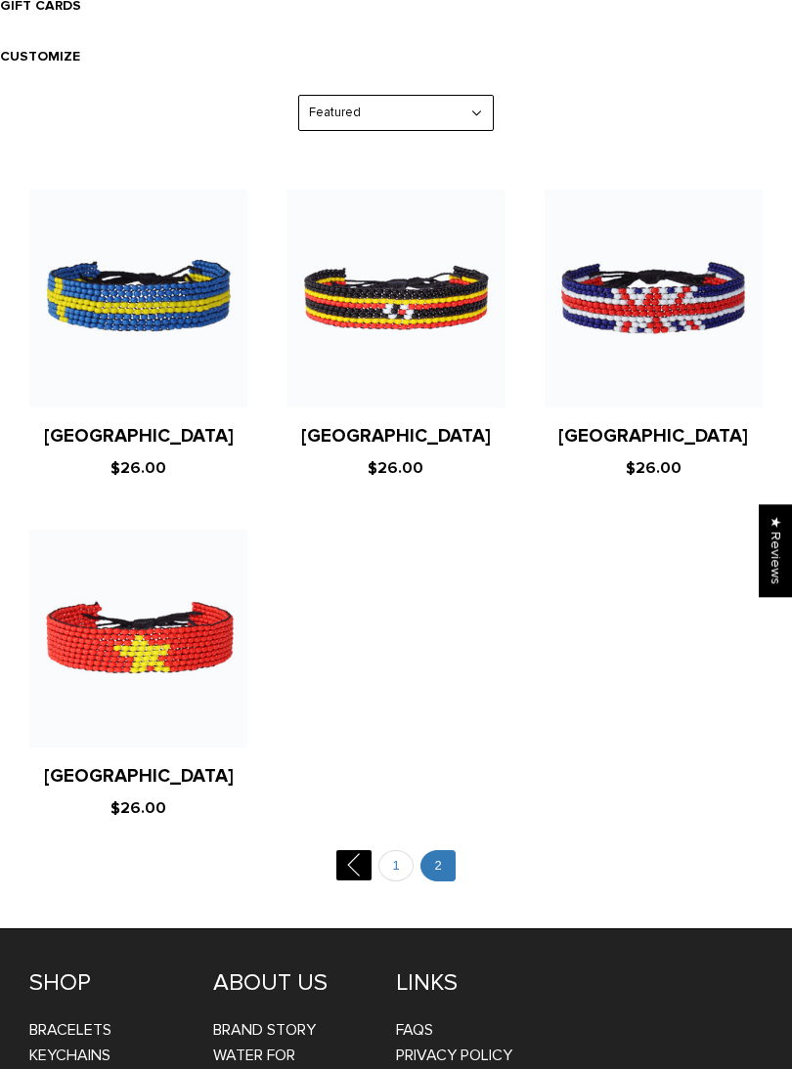
click at [393, 857] on link "1" at bounding box center [395, 866] width 35 height 32
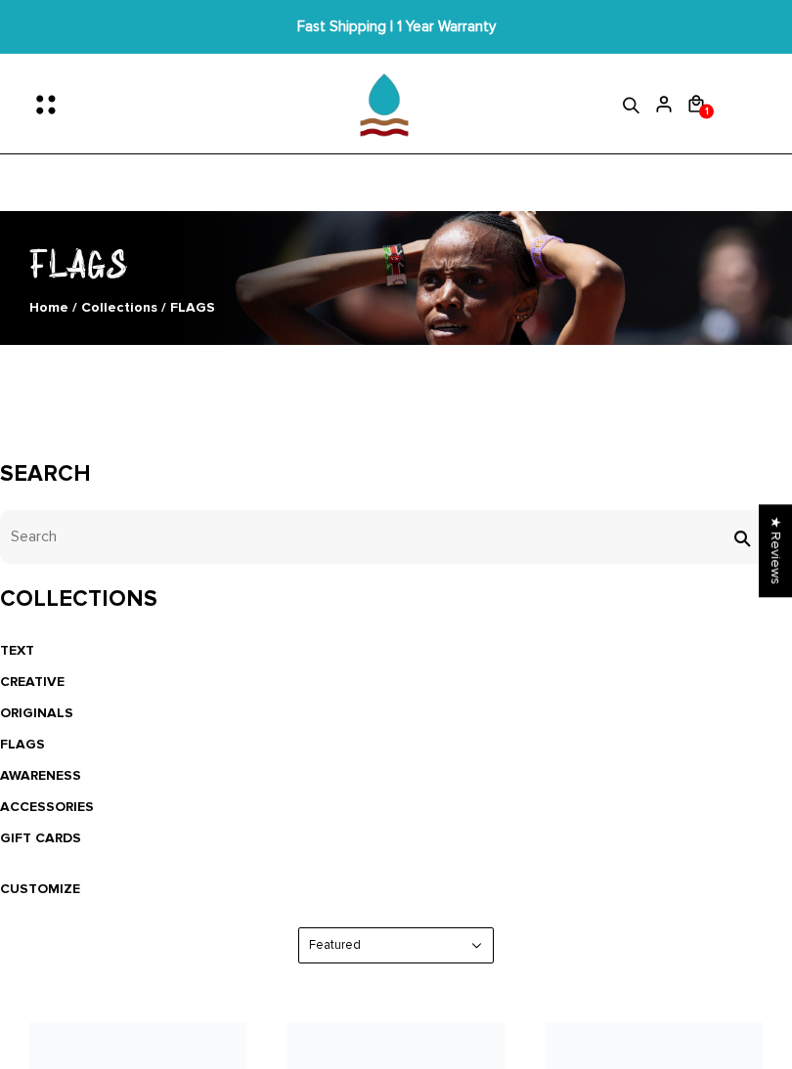
click at [25, 644] on link "TEXT" at bounding box center [17, 650] width 34 height 17
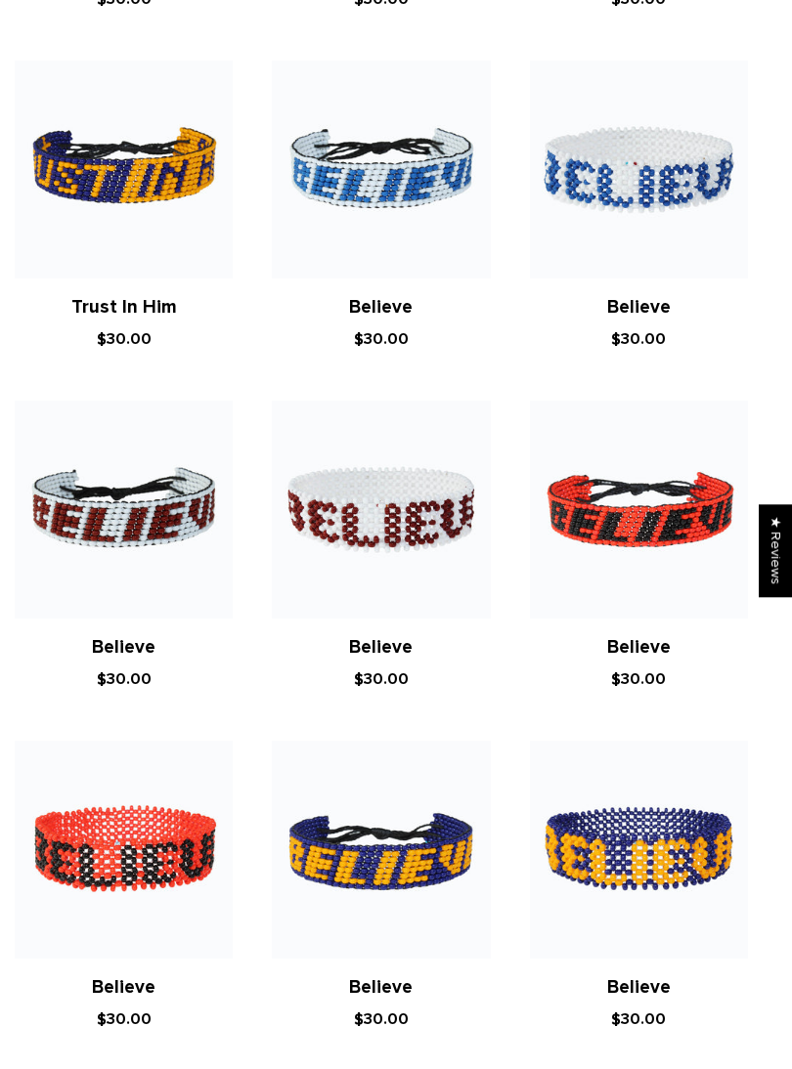
scroll to position [0, 15]
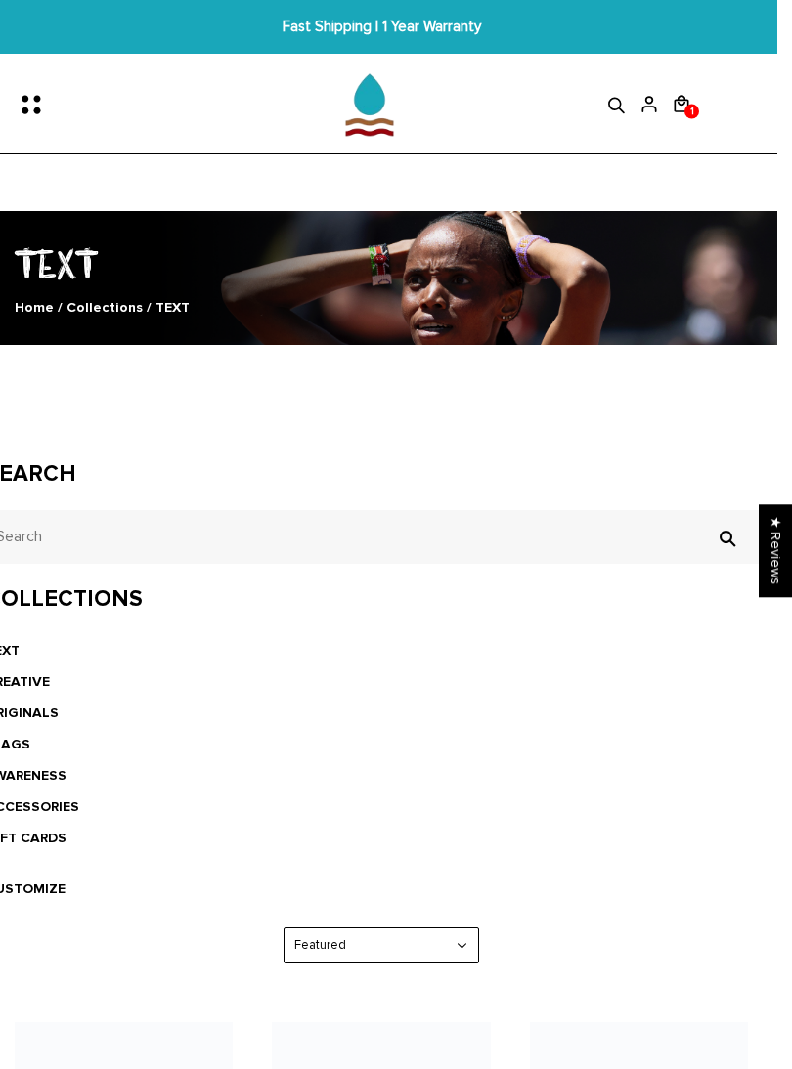
click at [686, 99] on span "1" at bounding box center [692, 110] width 14 height 25
